Goal: Task Accomplishment & Management: Manage account settings

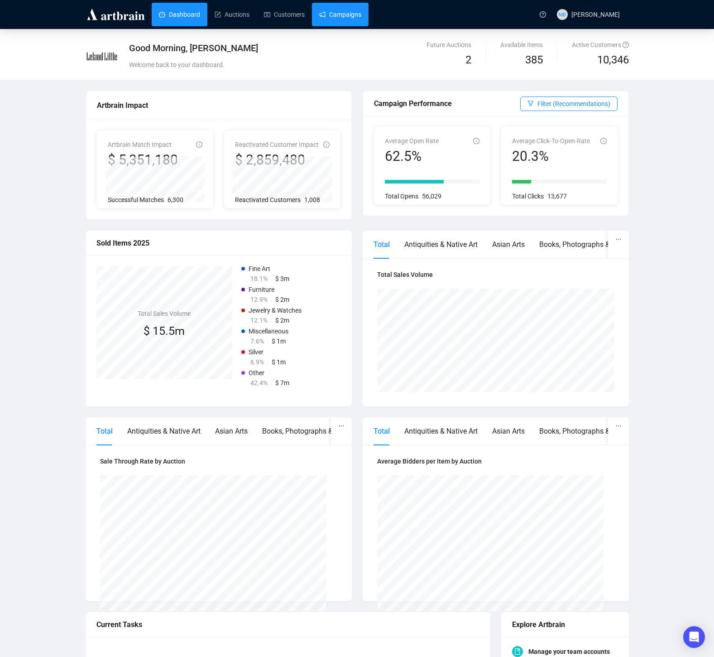
click at [358, 20] on link "Campaigns" at bounding box center [340, 15] width 42 height 24
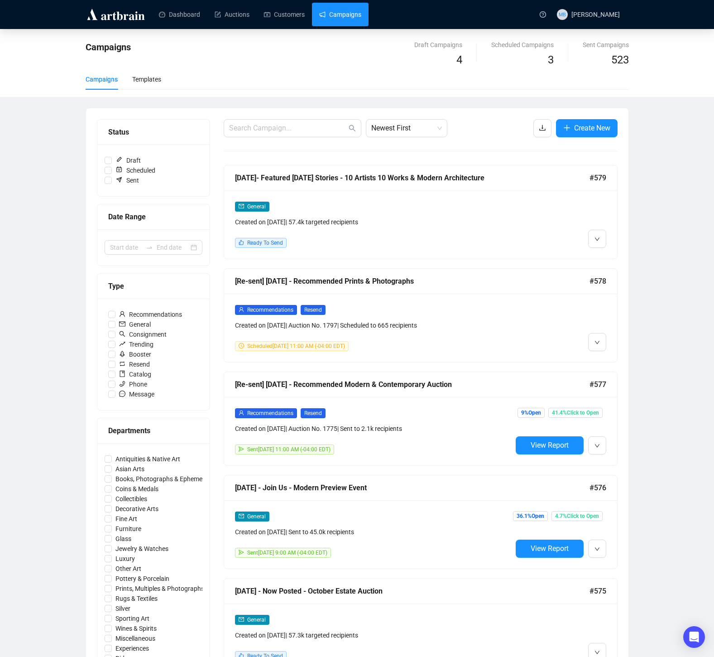
click at [488, 236] on div "General Created on [DATE] | 57.4k targeted recipients Ready To Send" at bounding box center [373, 224] width 277 height 47
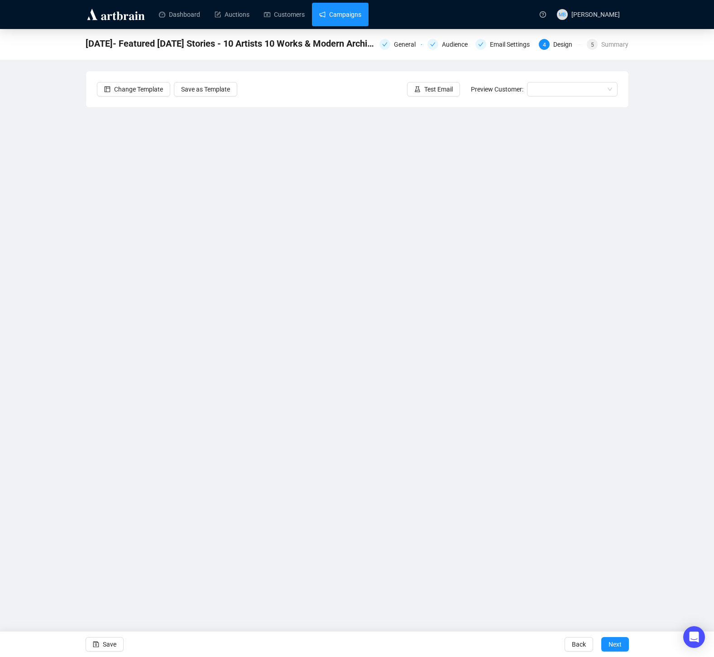
click at [346, 10] on link "Campaigns" at bounding box center [340, 15] width 42 height 24
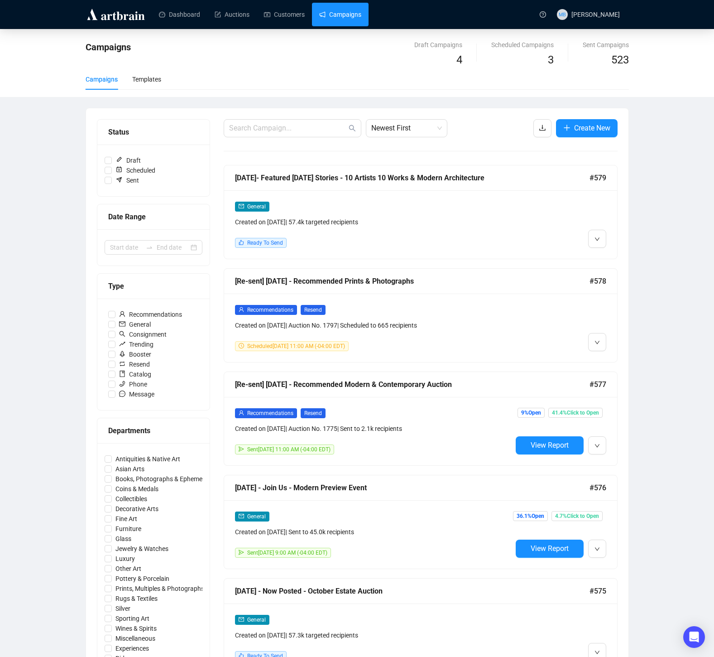
click at [521, 226] on div at bounding box center [559, 224] width 94 height 47
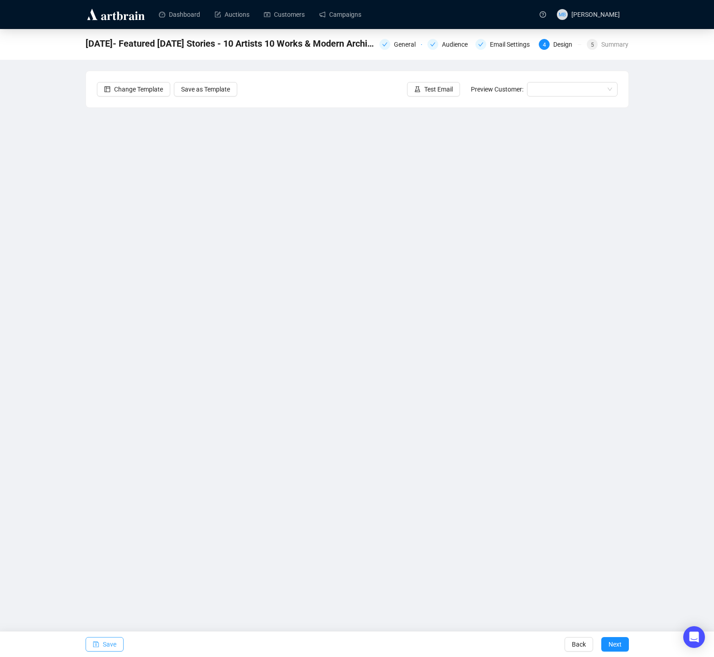
click at [106, 644] on span "Save" at bounding box center [110, 643] width 14 height 25
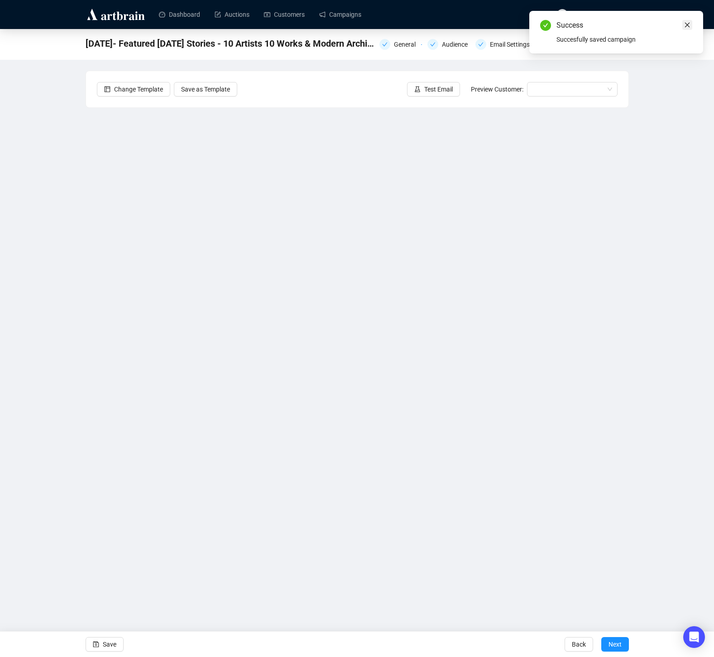
click at [688, 24] on icon "close" at bounding box center [687, 25] width 6 height 6
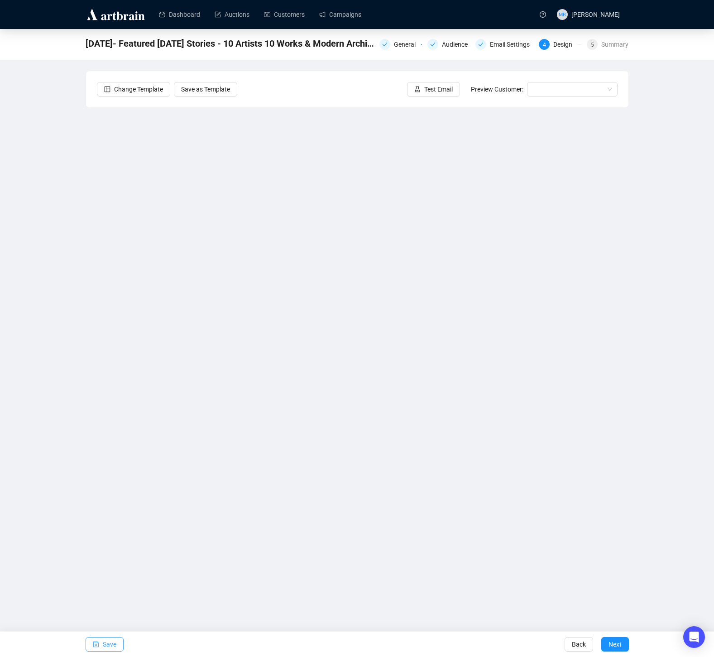
click at [103, 645] on span "Save" at bounding box center [110, 643] width 14 height 25
click at [433, 90] on span "Test Email" at bounding box center [438, 89] width 29 height 10
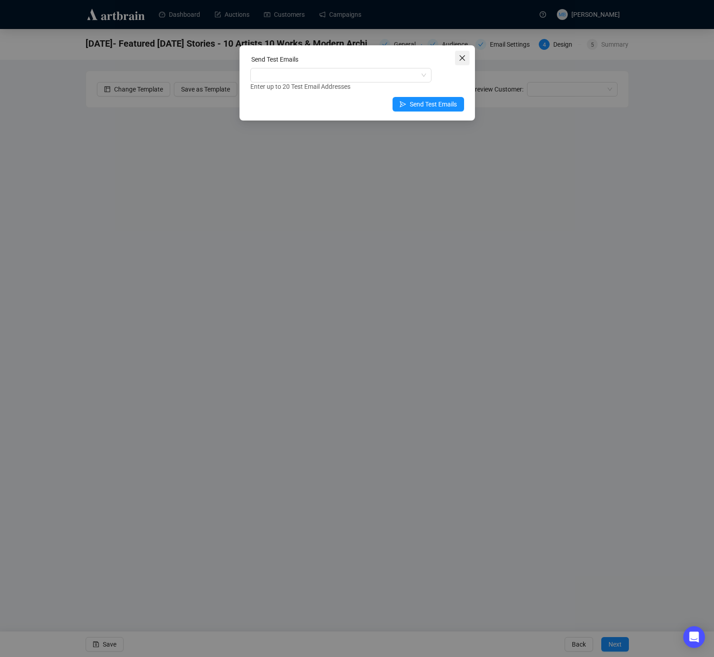
click at [461, 56] on icon "close" at bounding box center [462, 57] width 7 height 7
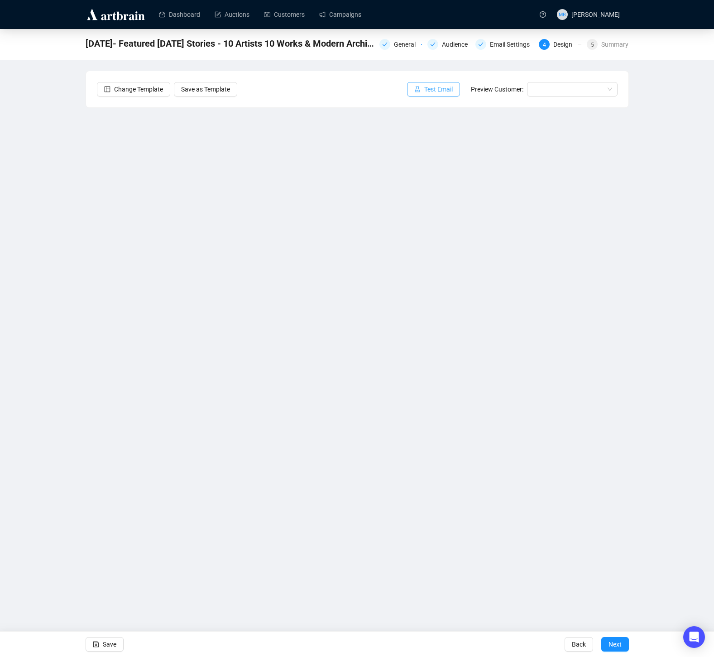
click at [424, 91] on span "Test Email" at bounding box center [438, 89] width 29 height 10
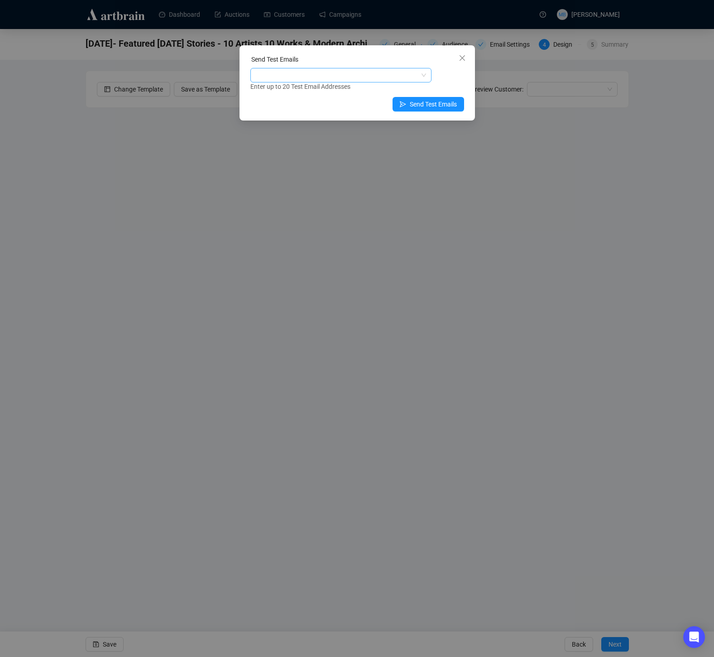
click at [400, 80] on div at bounding box center [336, 75] width 168 height 13
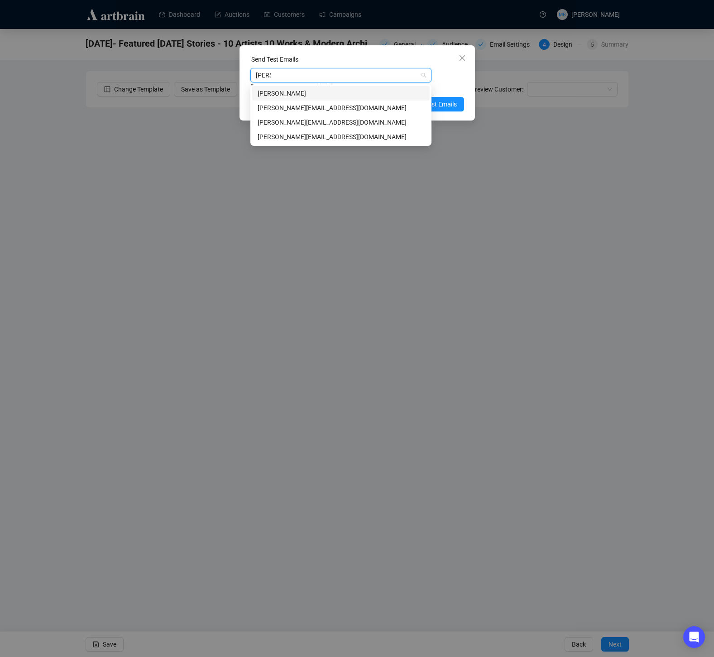
type input "[PERSON_NAME]"
click at [375, 110] on div "[PERSON_NAME][EMAIL_ADDRESS][DOMAIN_NAME]" at bounding box center [341, 108] width 167 height 10
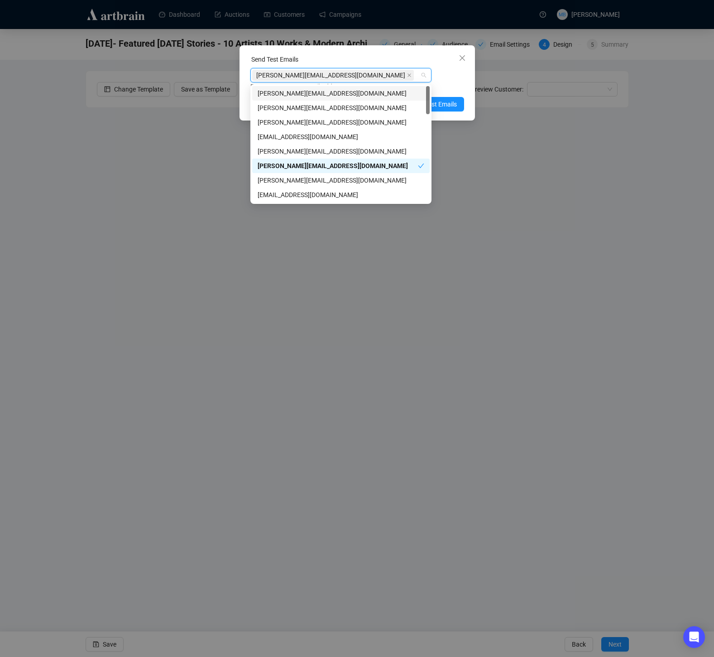
click at [374, 72] on div "[PERSON_NAME][EMAIL_ADDRESS][DOMAIN_NAME]" at bounding box center [336, 75] width 168 height 13
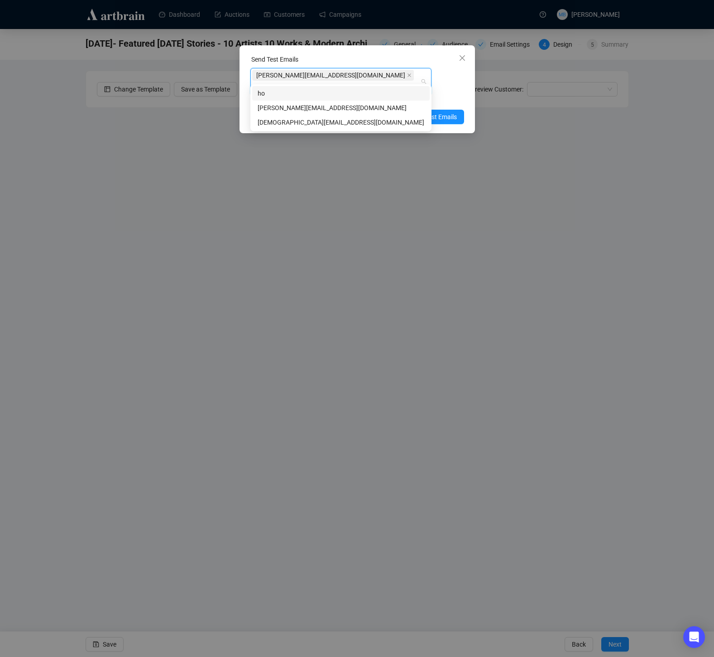
type input "[PERSON_NAME]"
click at [343, 108] on div "[PERSON_NAME][EMAIL_ADDRESS][DOMAIN_NAME]" at bounding box center [341, 108] width 167 height 10
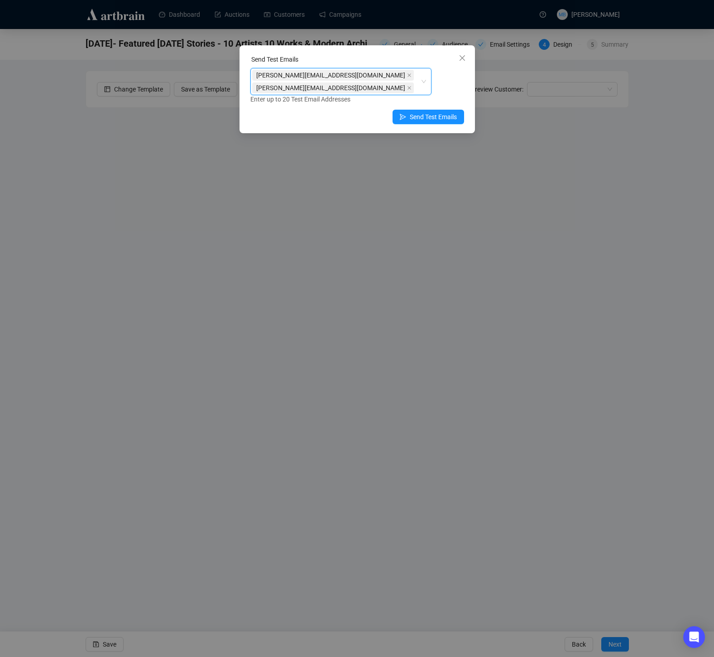
click at [414, 73] on div "[PERSON_NAME][EMAIL_ADDRESS][DOMAIN_NAME] [PERSON_NAME][EMAIL_ADDRESS][DOMAIN_N…" at bounding box center [336, 81] width 168 height 25
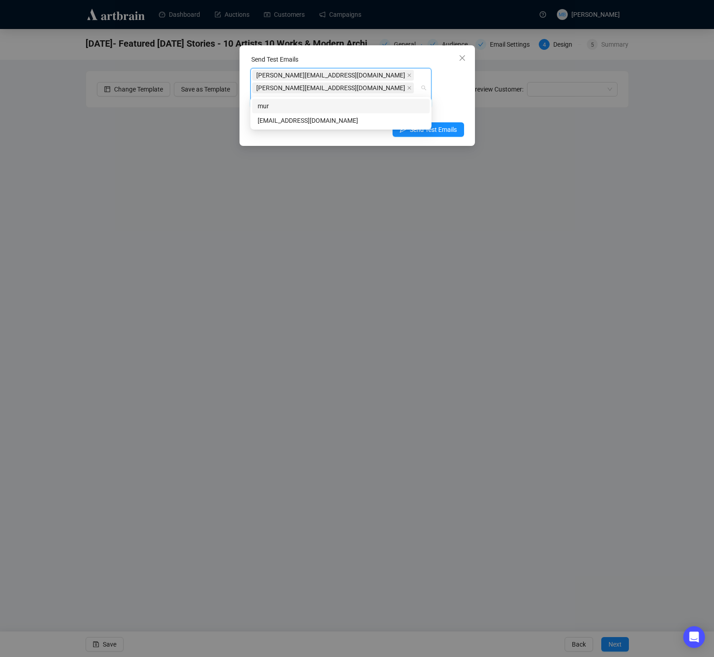
type input "muriah"
click at [370, 123] on div "[EMAIL_ADDRESS][DOMAIN_NAME]" at bounding box center [341, 120] width 167 height 10
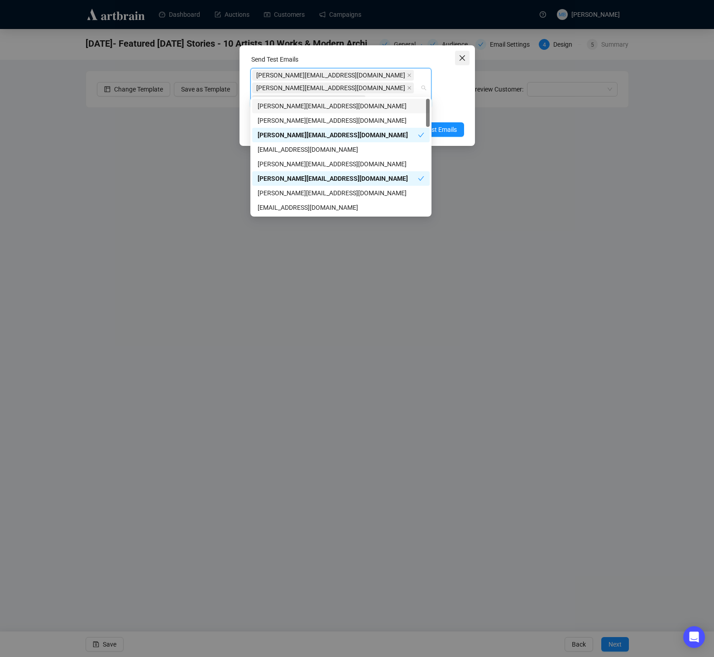
click at [464, 59] on icon "close" at bounding box center [462, 57] width 7 height 7
